Goal: Find specific page/section: Find specific page/section

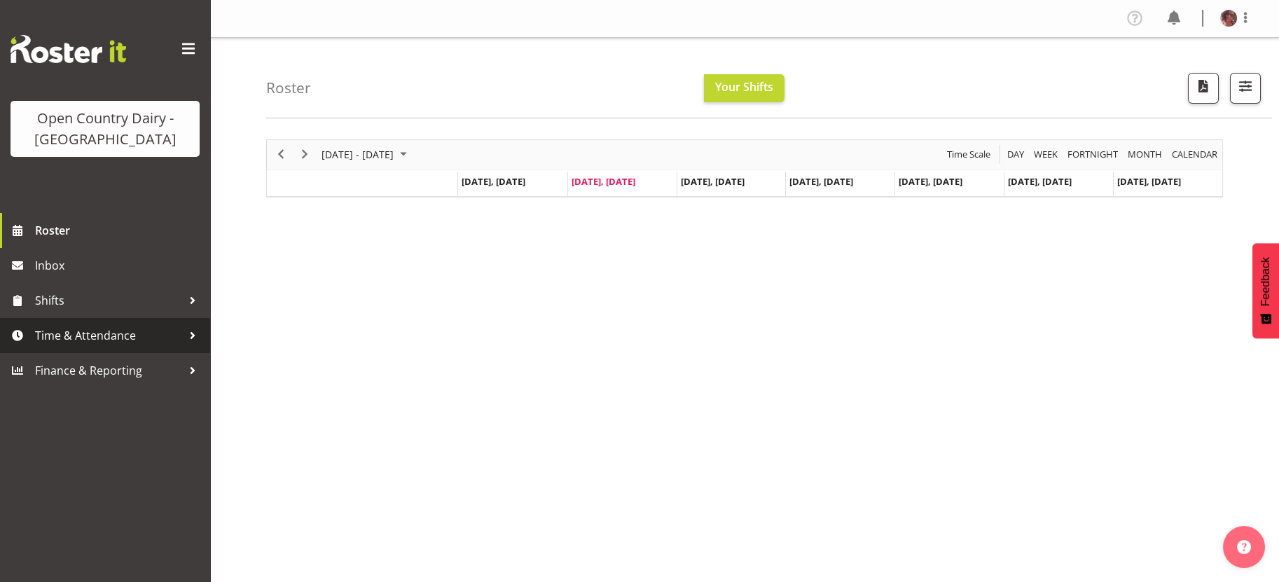
click at [77, 331] on span "Time & Attendance" at bounding box center [108, 335] width 147 height 21
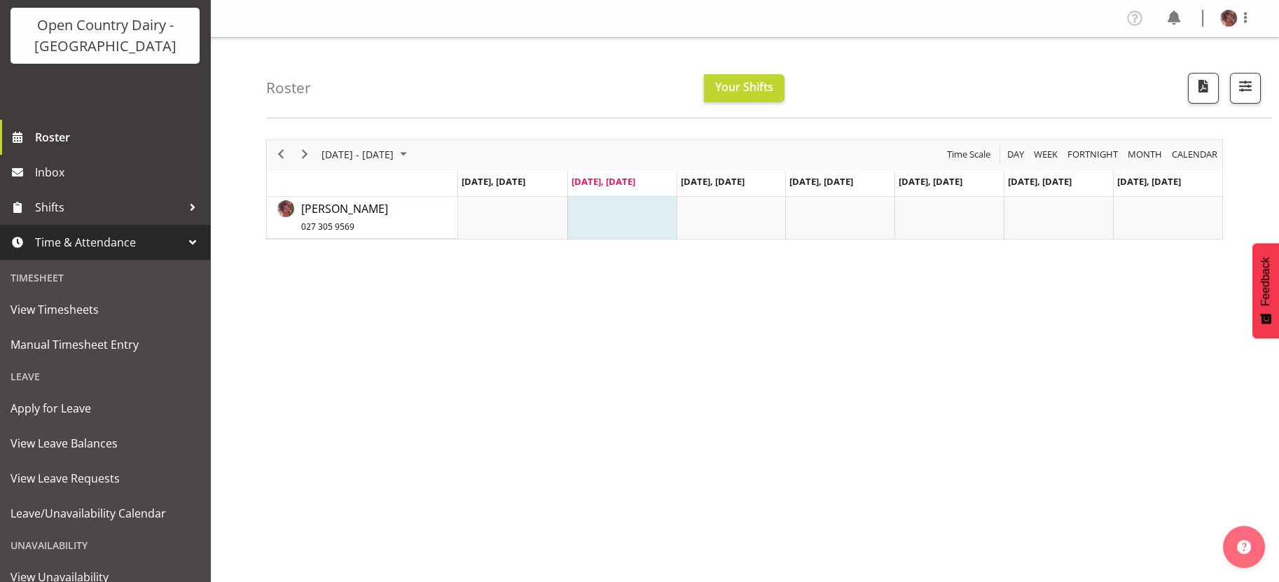
scroll to position [175, 0]
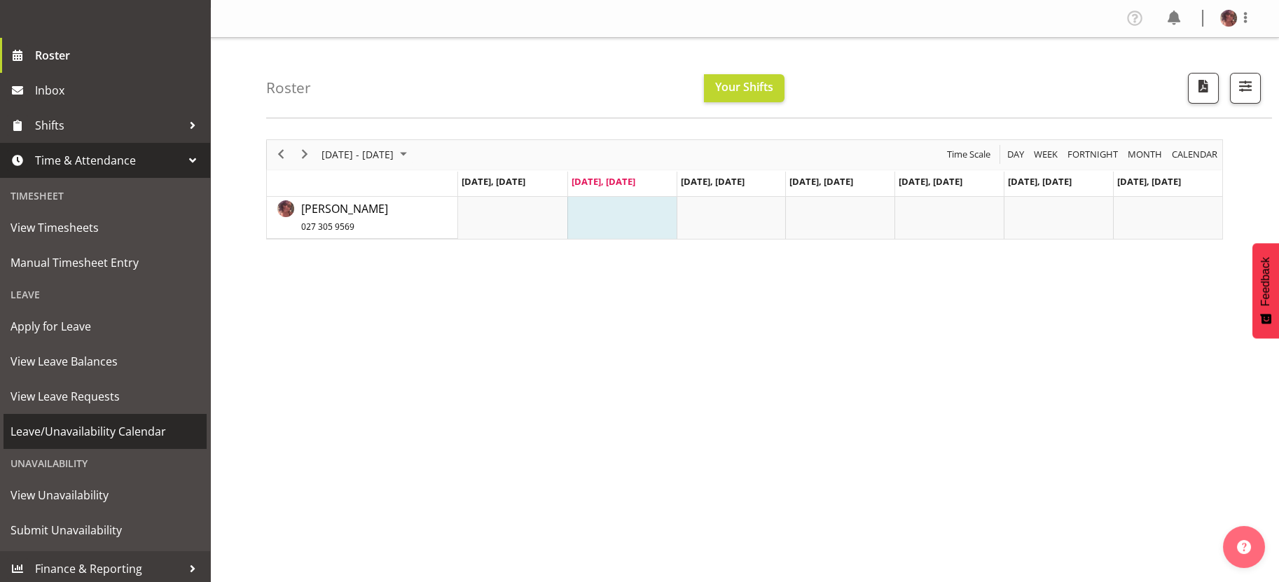
click at [112, 430] on span "Leave/Unavailability Calendar" at bounding box center [105, 431] width 189 height 21
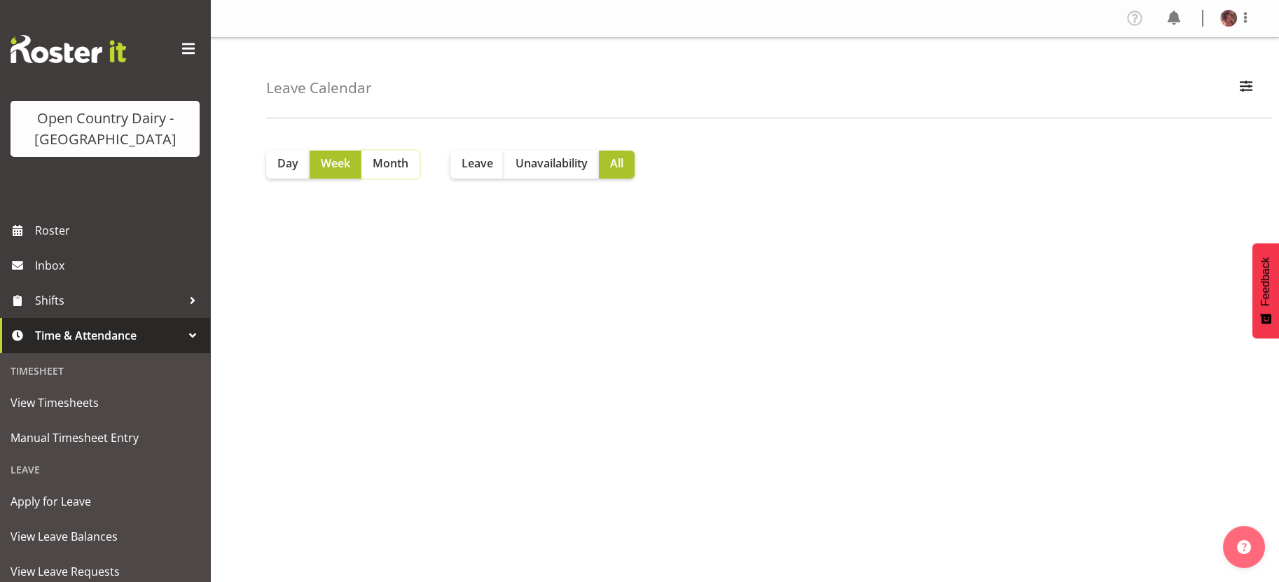
click at [380, 157] on span "Month" at bounding box center [391, 163] width 36 height 17
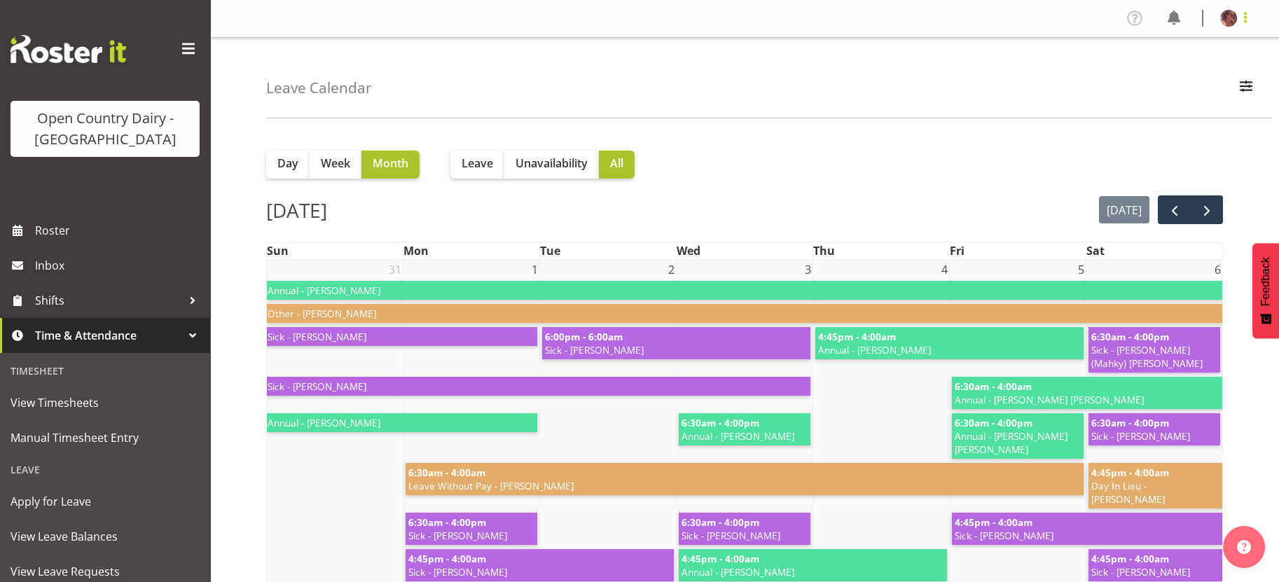
click at [1245, 10] on span at bounding box center [1245, 17] width 17 height 17
click at [1175, 76] on link "Log Out" at bounding box center [1186, 73] width 134 height 25
